Goal: Information Seeking & Learning: Learn about a topic

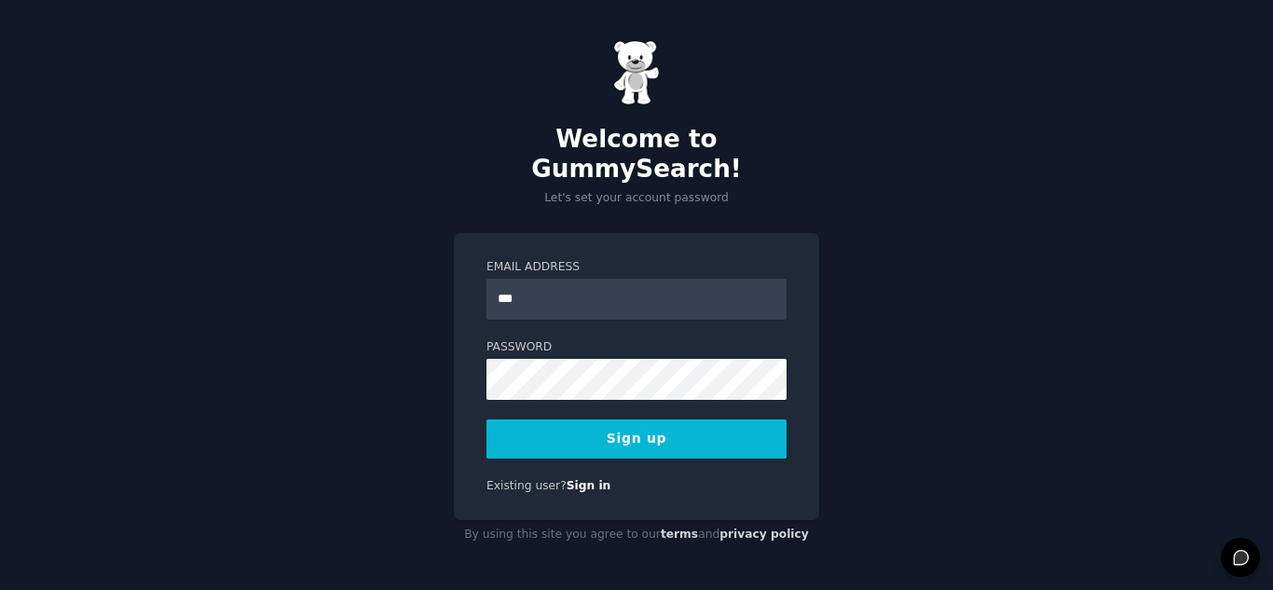
type input "**********"
click at [630, 428] on button "Sign up" at bounding box center [637, 438] width 300 height 39
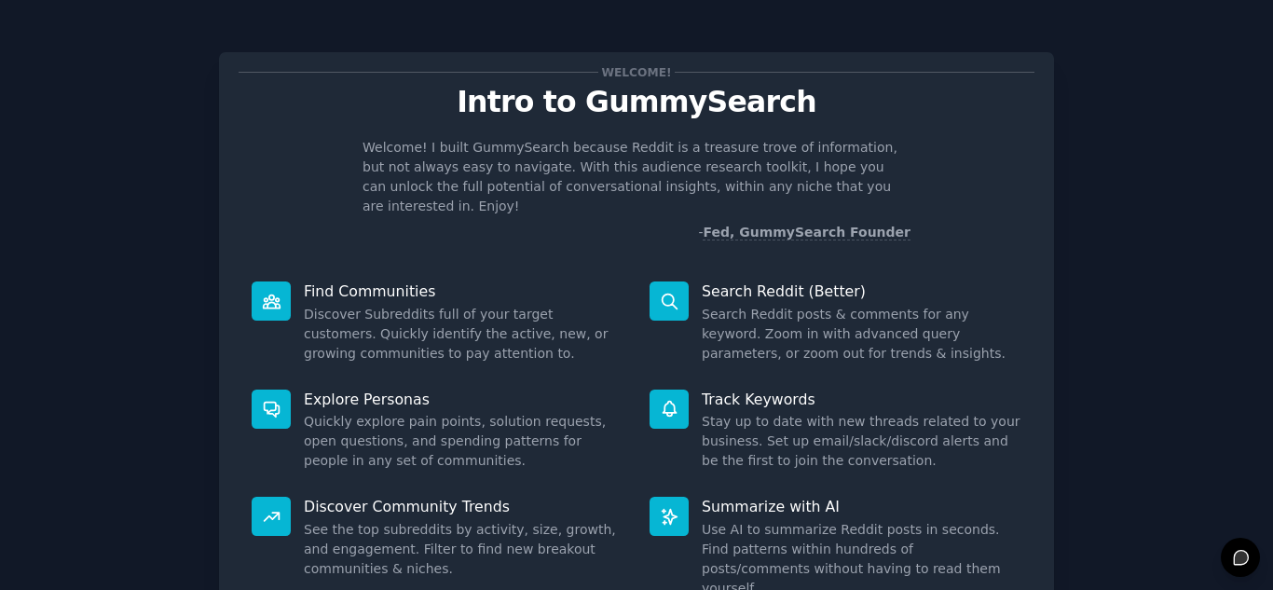
scroll to position [140, 0]
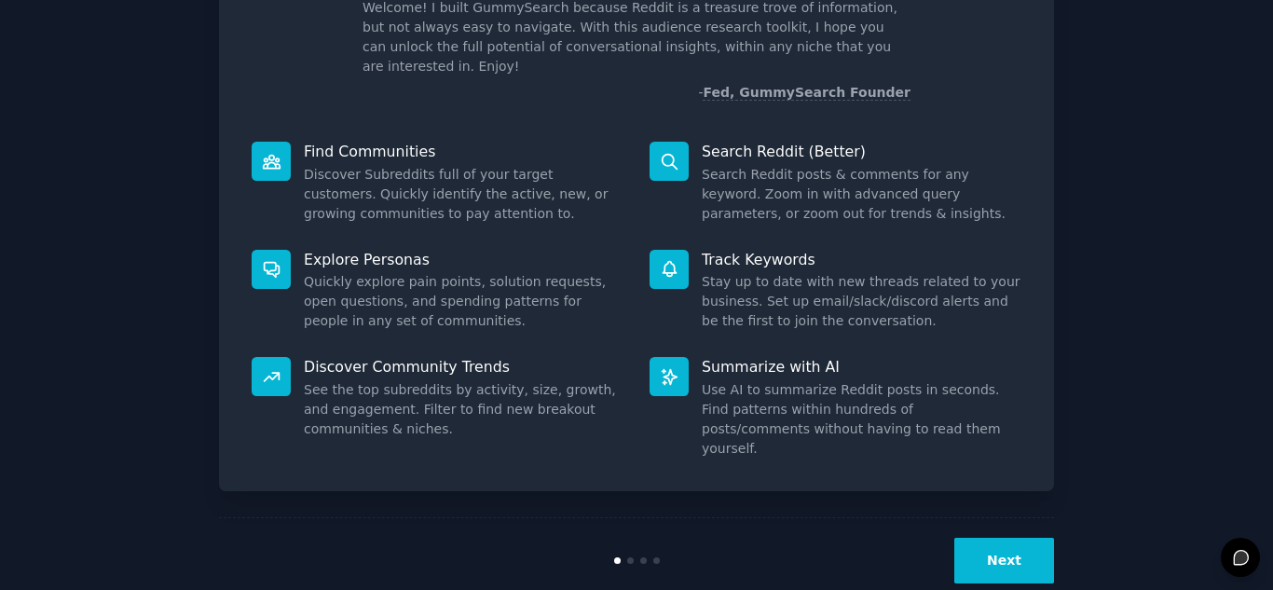
click at [994, 538] on button "Next" at bounding box center [1005, 561] width 100 height 46
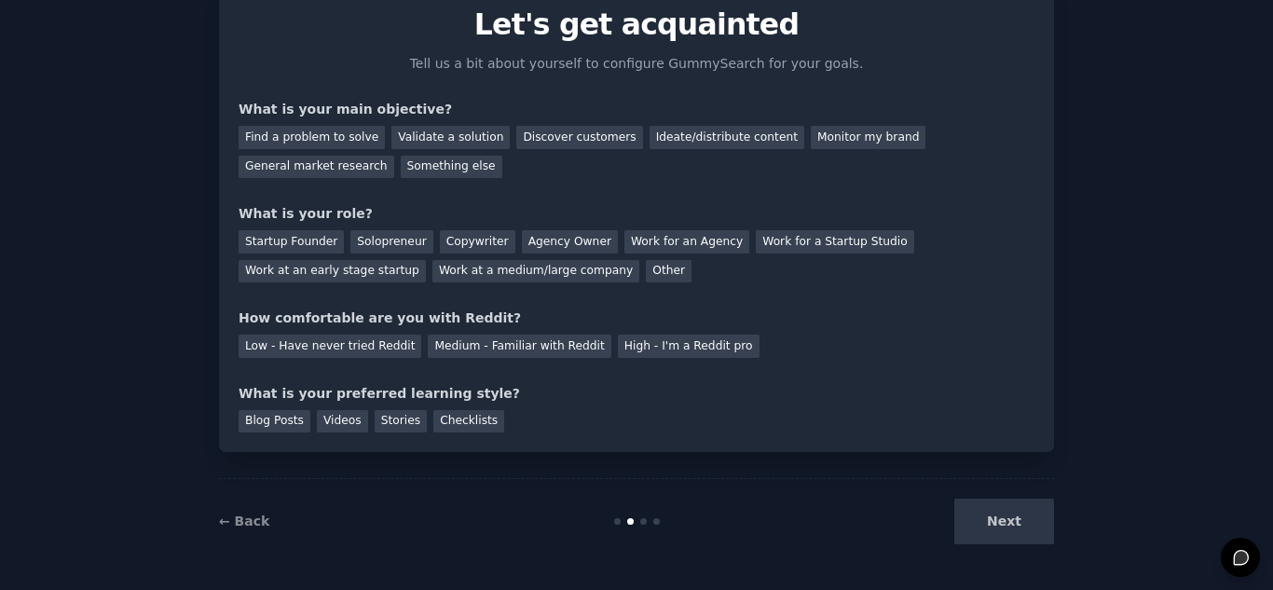
scroll to position [77, 0]
click at [994, 519] on div "Next" at bounding box center [915, 522] width 279 height 46
click at [1002, 518] on div "Next" at bounding box center [915, 522] width 279 height 46
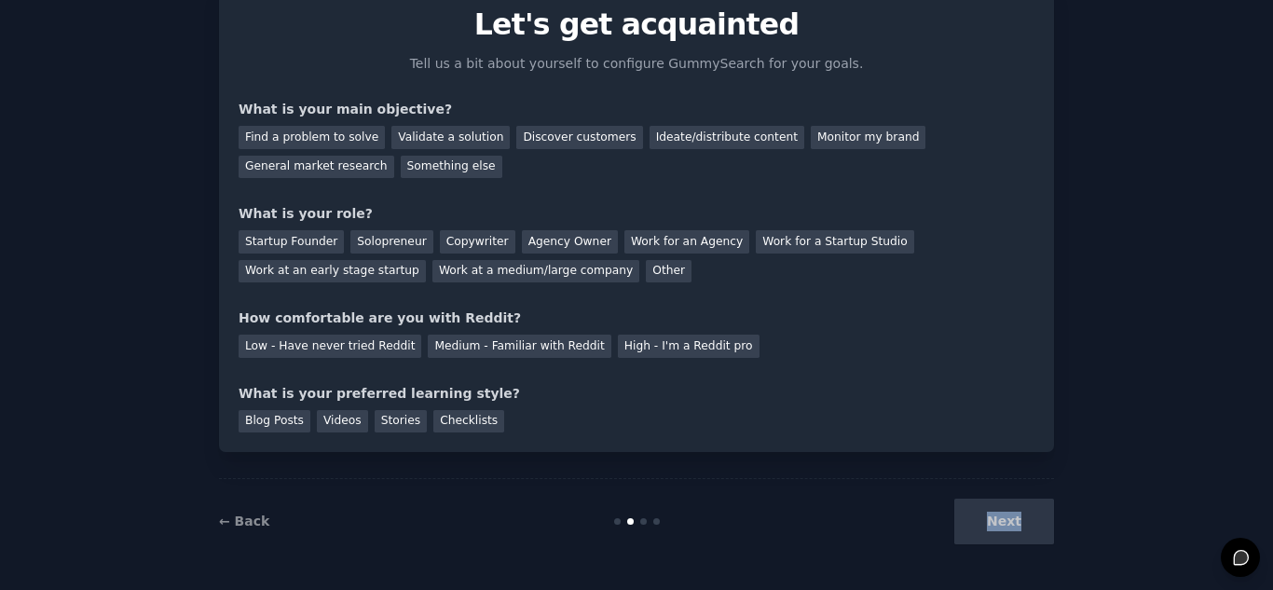
click at [1002, 518] on div "Next" at bounding box center [915, 522] width 279 height 46
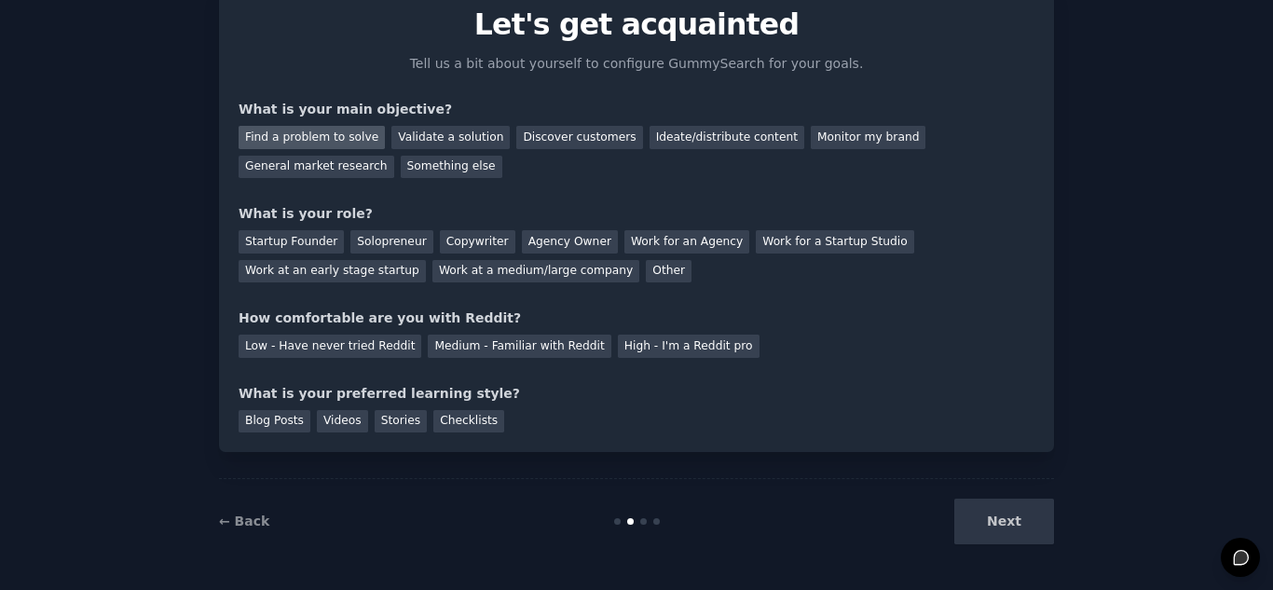
click at [306, 136] on div "Find a problem to solve" at bounding box center [312, 137] width 146 height 23
click at [284, 241] on div "Startup Founder" at bounding box center [291, 241] width 105 height 23
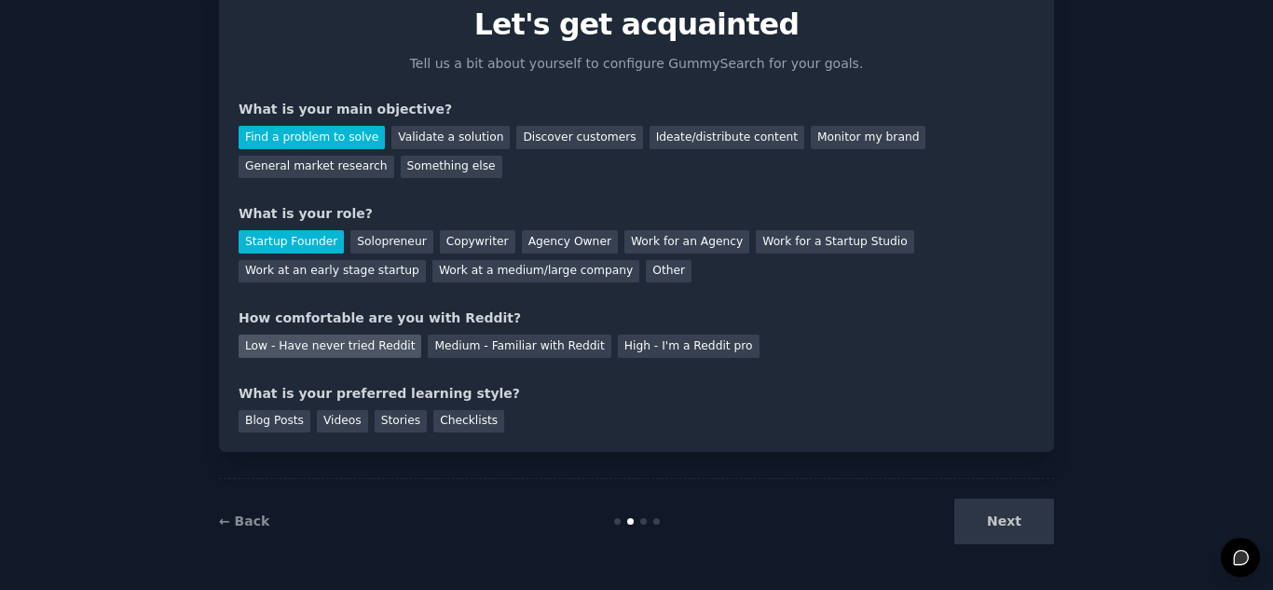
click at [371, 346] on div "Low - Have never tried Reddit" at bounding box center [330, 346] width 183 height 23
click at [397, 413] on div "Stories" at bounding box center [401, 421] width 52 height 23
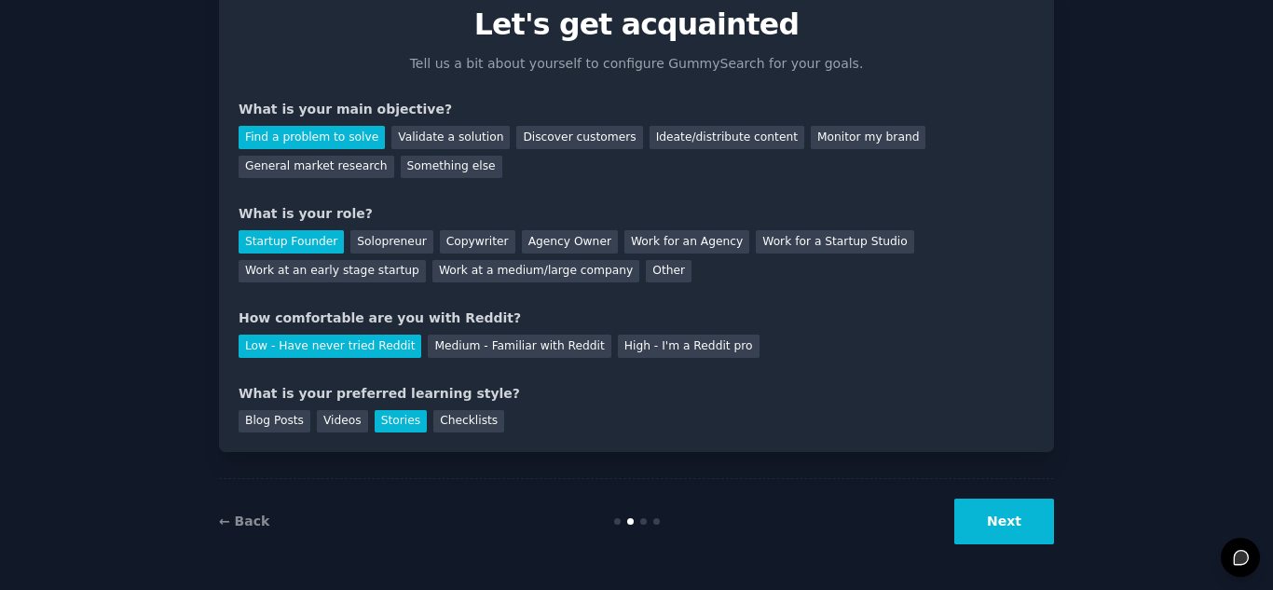
click at [988, 511] on button "Next" at bounding box center [1005, 522] width 100 height 46
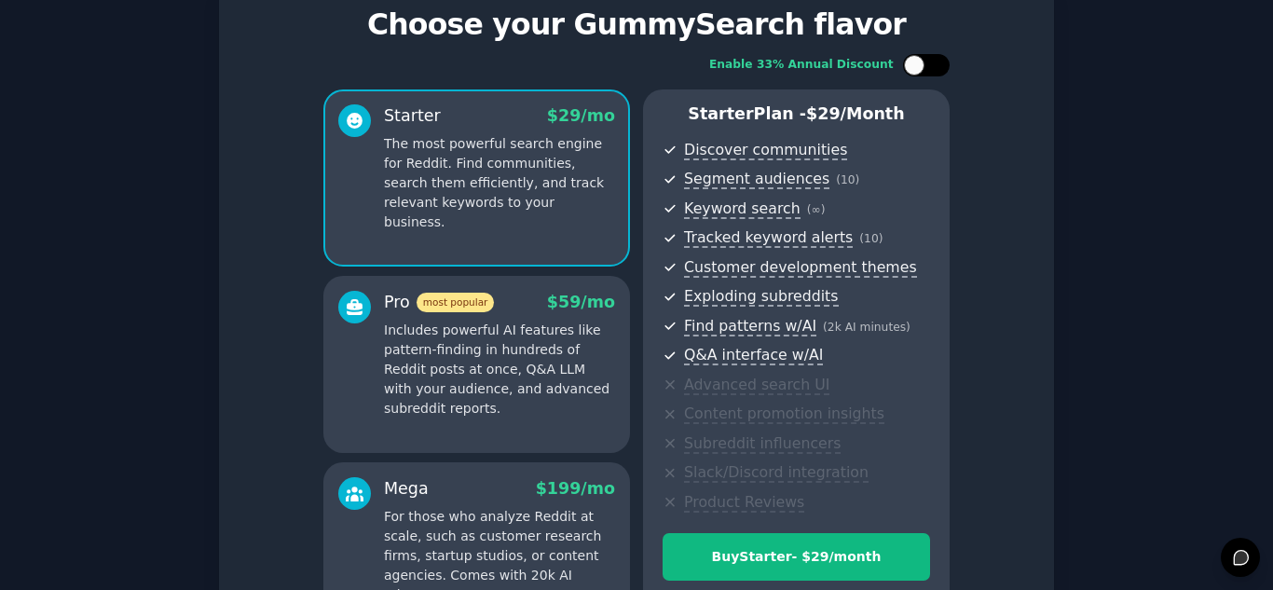
click at [933, 64] on div at bounding box center [935, 65] width 9 height 9
click at [911, 62] on icon at bounding box center [916, 66] width 10 height 10
checkbox input "false"
click at [1262, 241] on div "Set up your account Choose your GummySearch flavor Enable 33% Annual Discount S…" at bounding box center [636, 370] width 1273 height 894
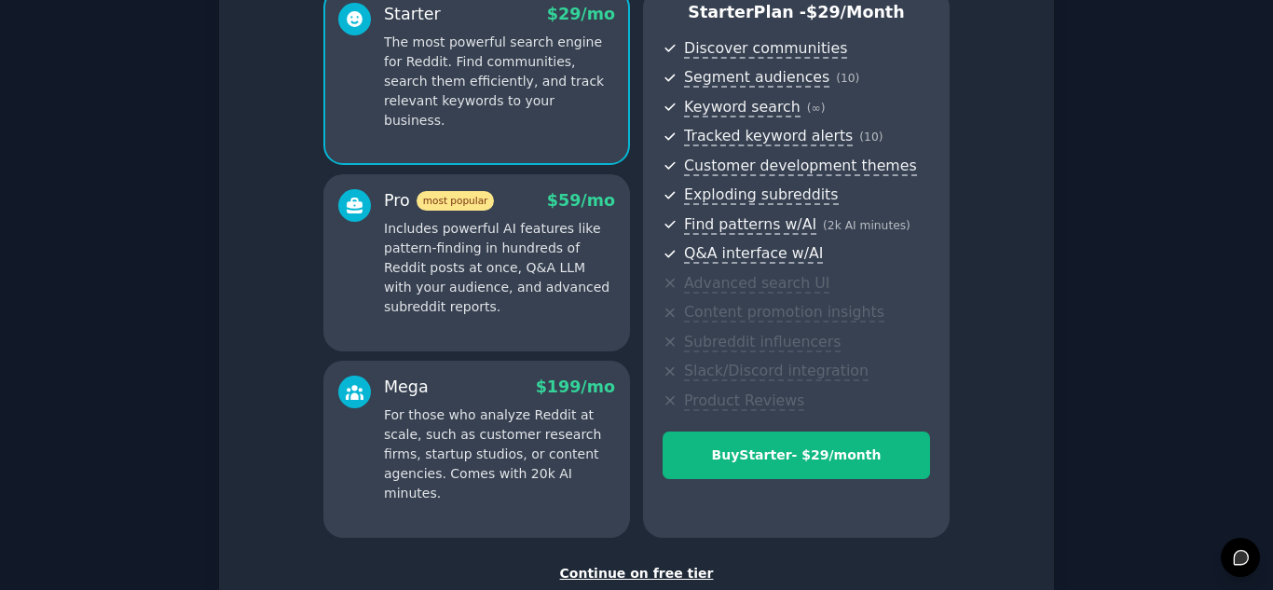
scroll to position [304, 0]
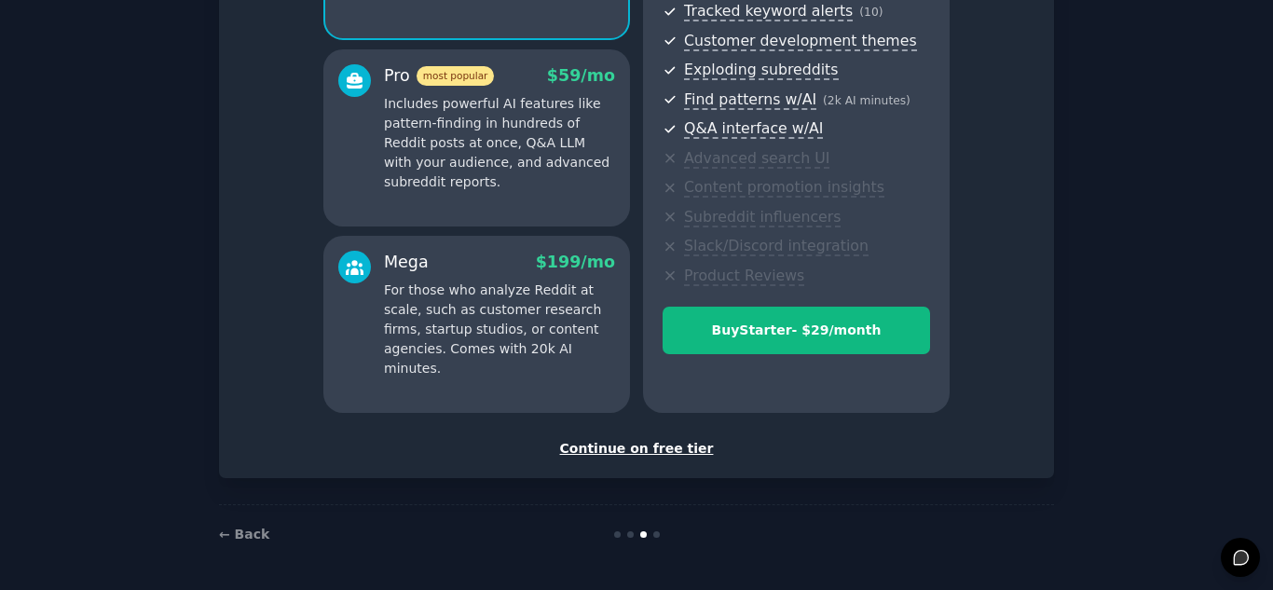
click at [653, 442] on div "Continue on free tier" at bounding box center [637, 449] width 796 height 20
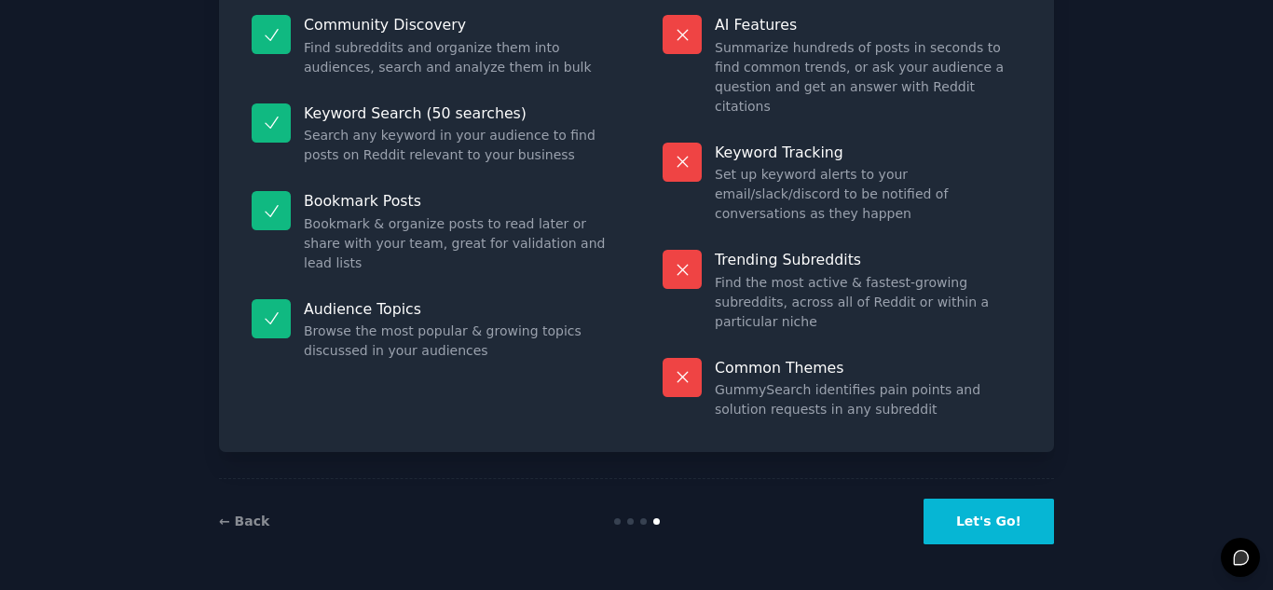
scroll to position [136, 0]
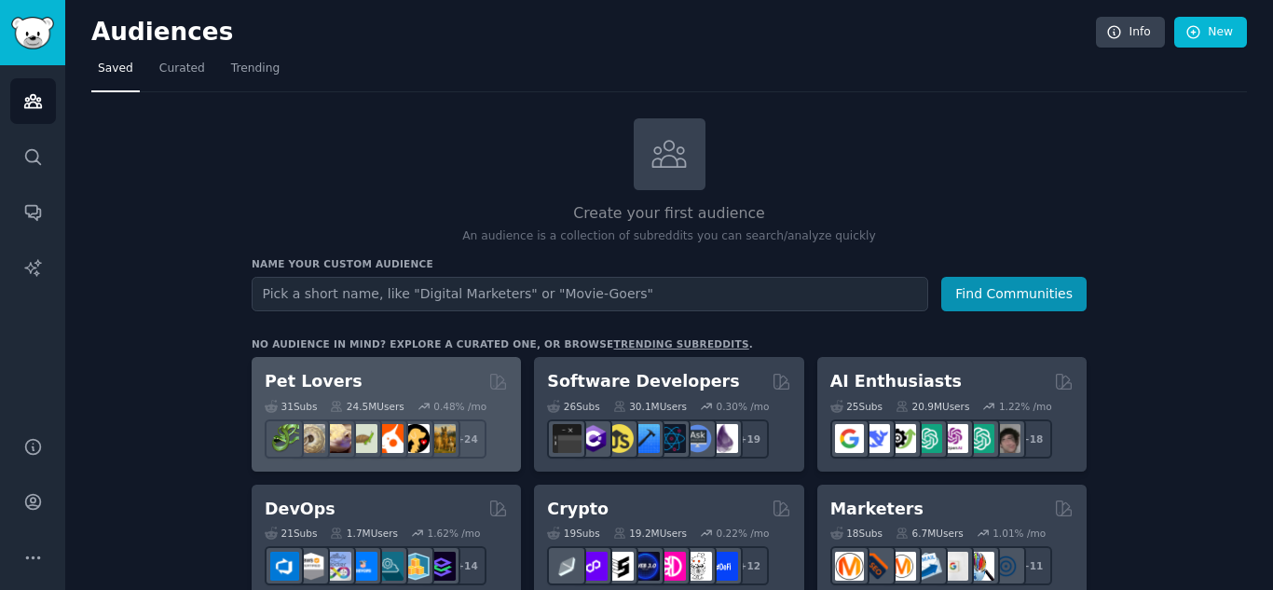
click at [376, 376] on div "Pet Lovers" at bounding box center [386, 381] width 243 height 23
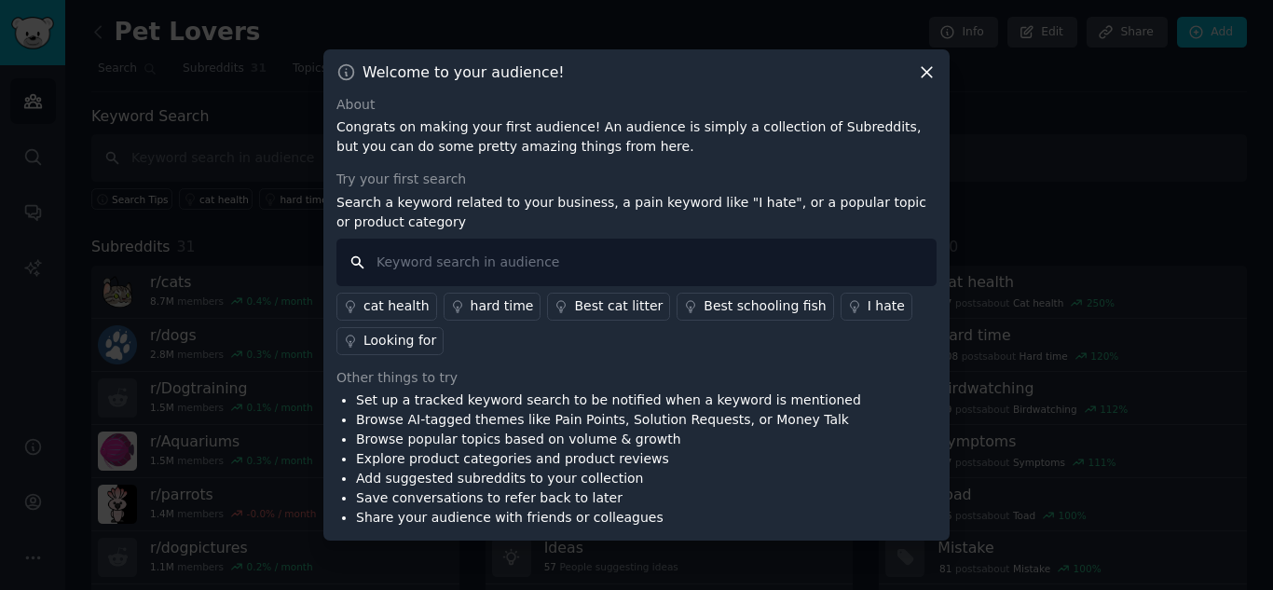
click at [410, 258] on input "text" at bounding box center [637, 263] width 600 height 48
type input "best dog's snacks"
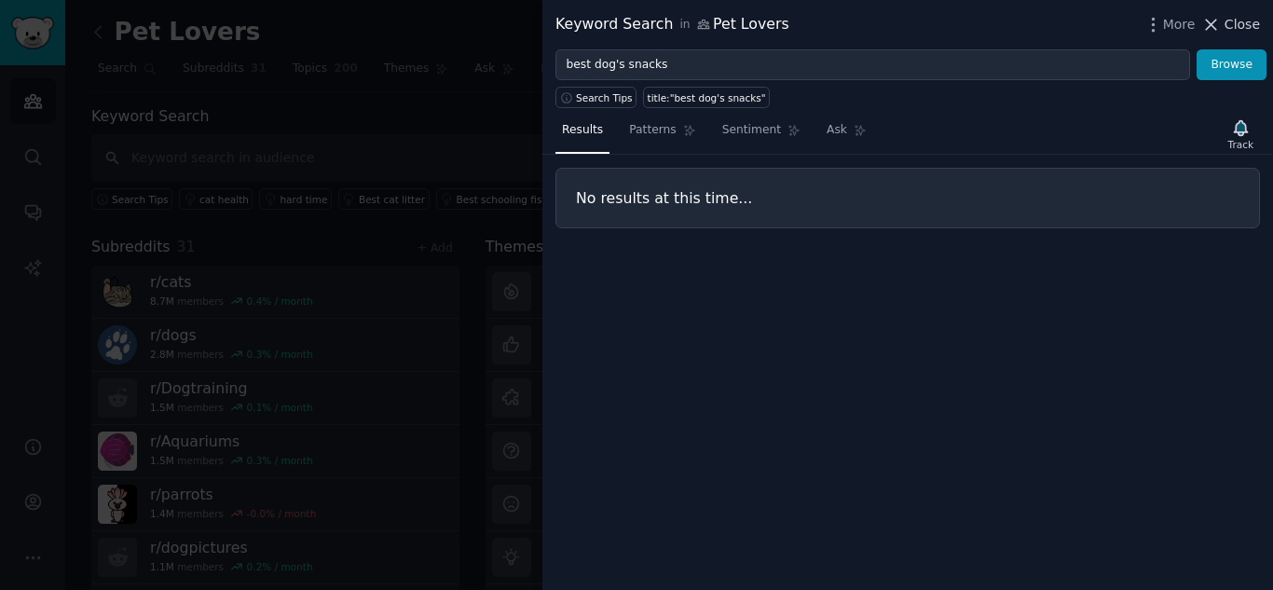
click at [1216, 27] on icon at bounding box center [1212, 25] width 20 height 20
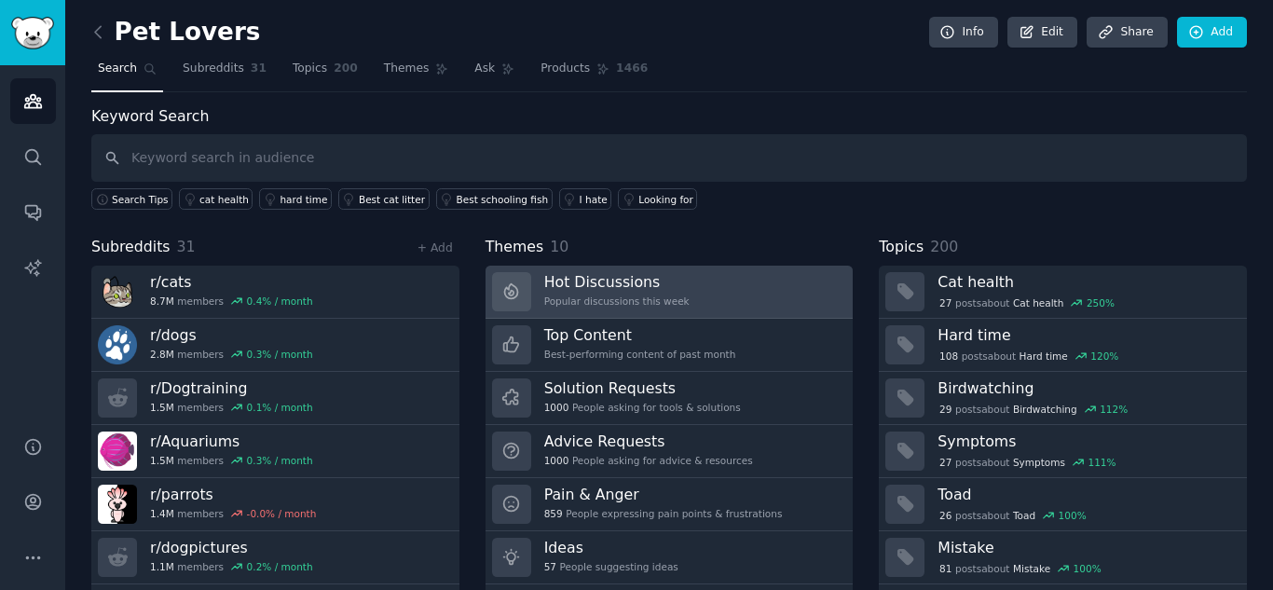
click at [646, 284] on h3 "Hot Discussions" at bounding box center [616, 282] width 145 height 20
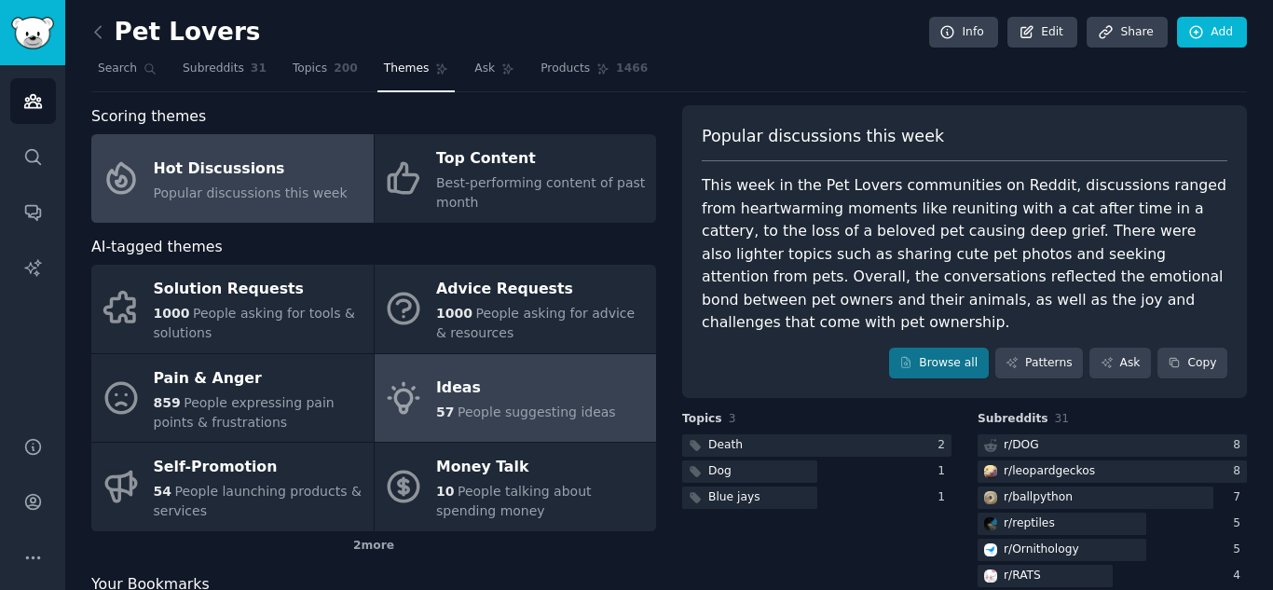
click at [504, 390] on div "Ideas" at bounding box center [526, 389] width 180 height 30
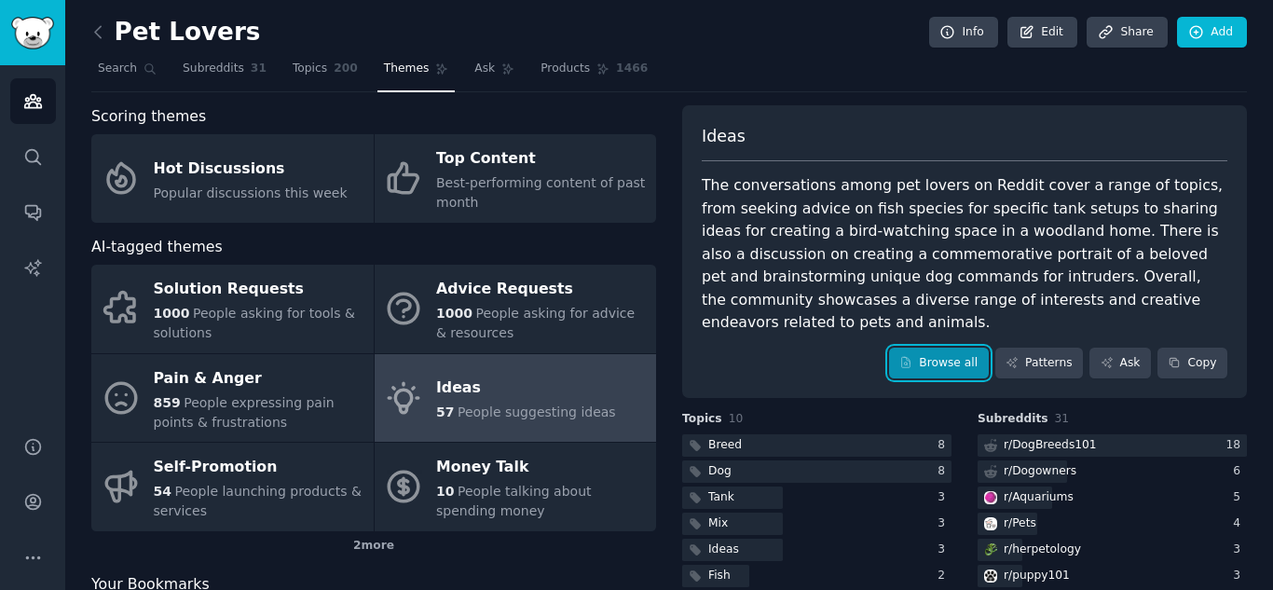
click at [959, 348] on link "Browse all" at bounding box center [939, 364] width 100 height 32
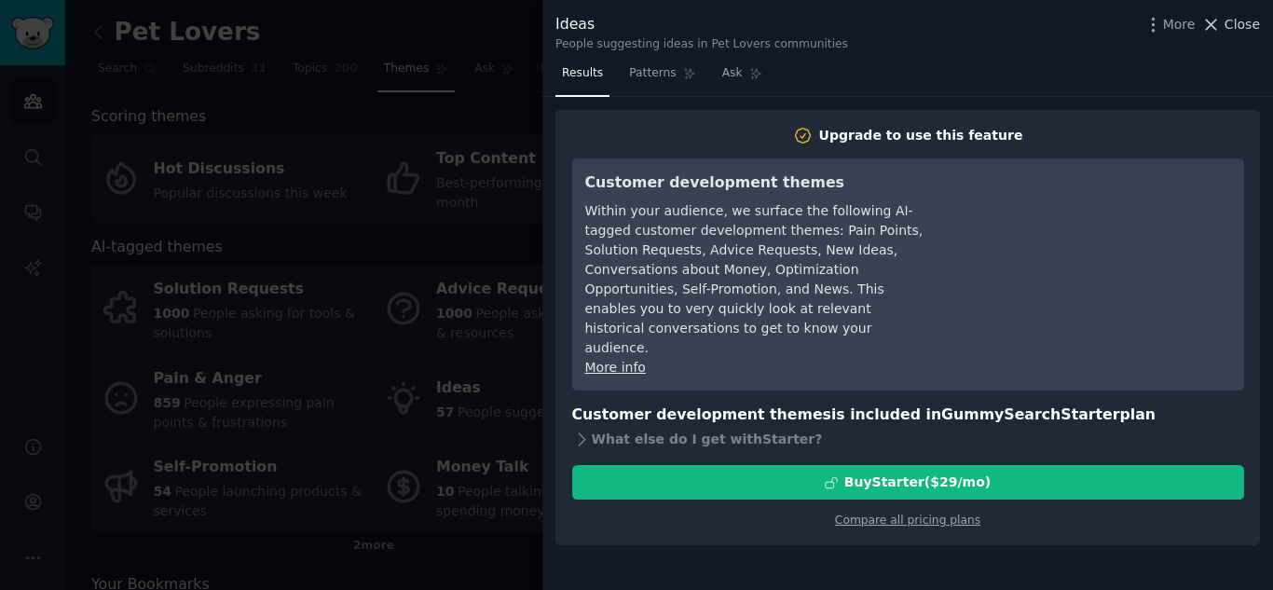
click at [1216, 20] on icon at bounding box center [1212, 25] width 20 height 20
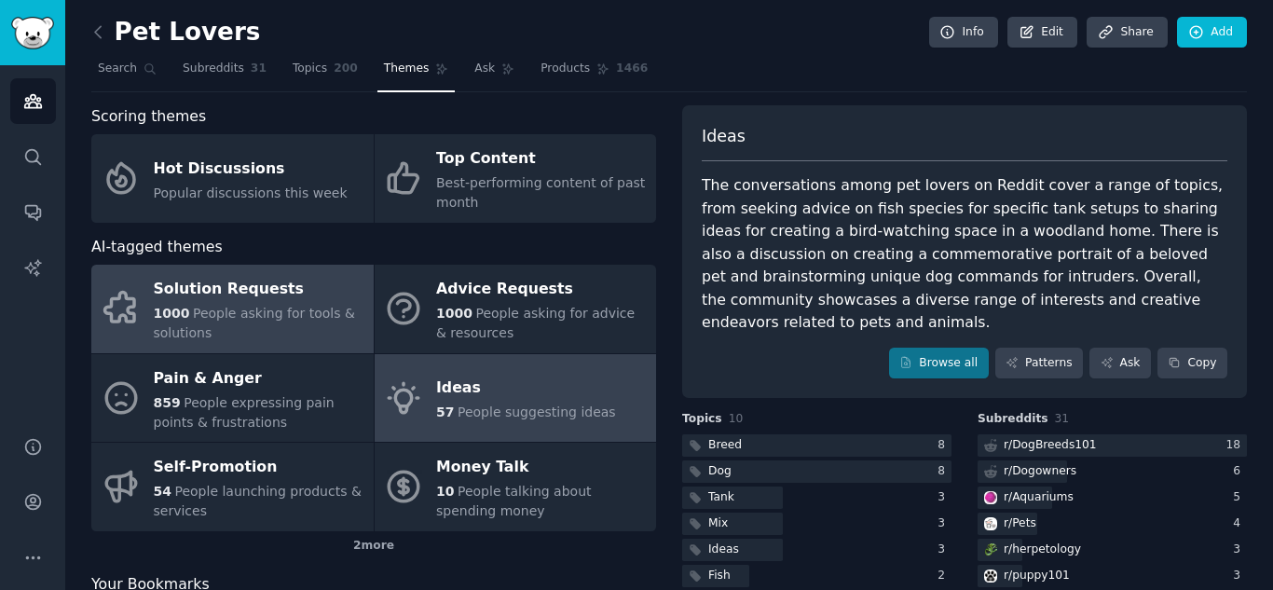
click at [271, 304] on div "1000 People asking for tools & solutions" at bounding box center [259, 323] width 211 height 39
